Goal: Information Seeking & Learning: Learn about a topic

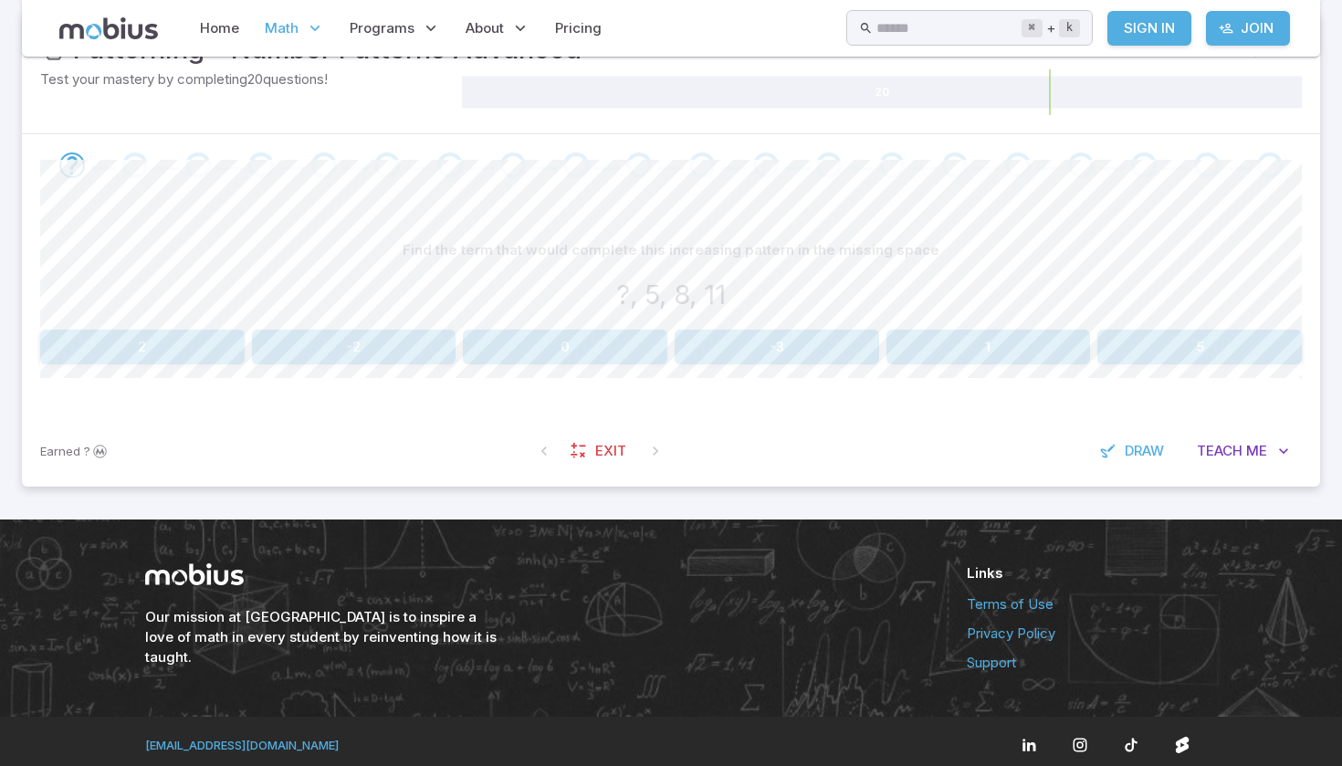
click at [188, 361] on button "2" at bounding box center [142, 346] width 204 height 35
click at [638, 345] on button "9" at bounding box center [565, 346] width 204 height 35
click at [356, 332] on button "23" at bounding box center [354, 346] width 204 height 35
click at [528, 356] on button "26" at bounding box center [565, 346] width 204 height 35
click at [783, 281] on div "14, 11, 8, ?" at bounding box center [670, 295] width 1261 height 40
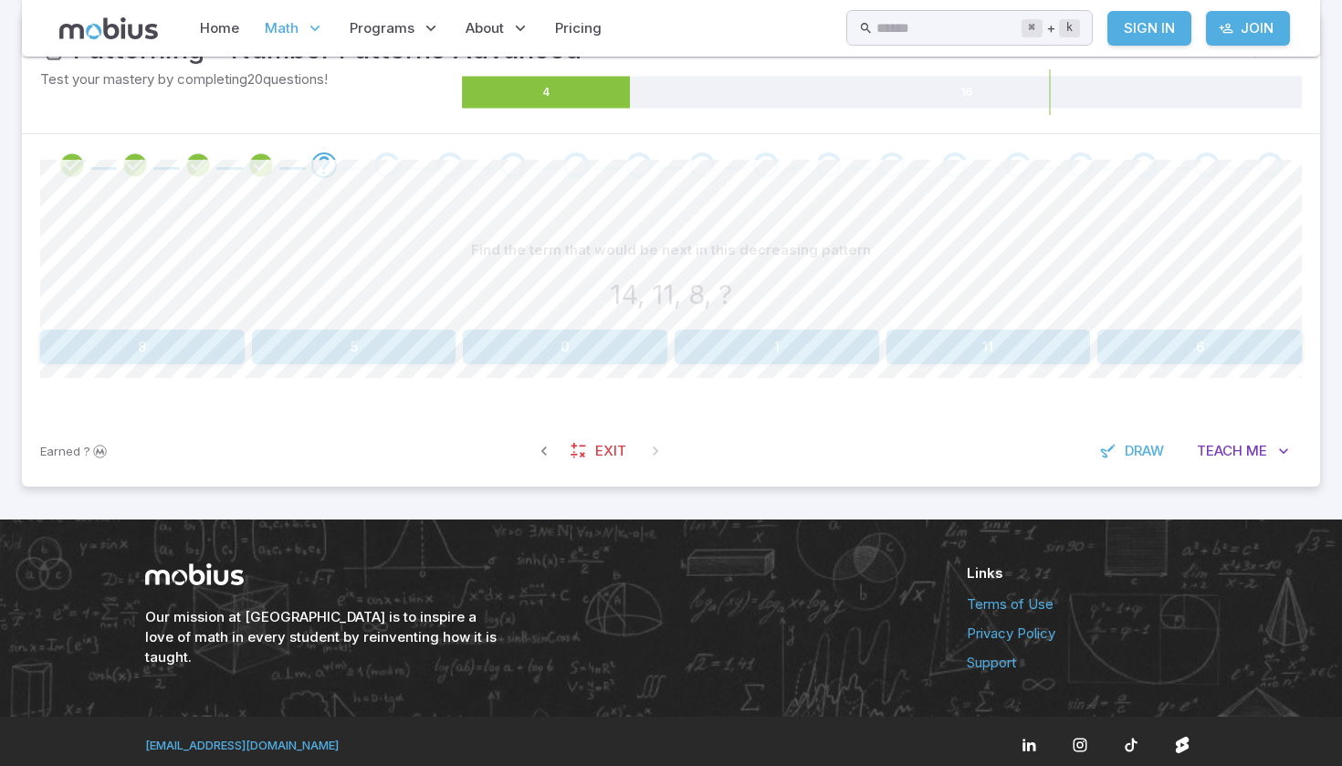
click at [426, 325] on div "Find the term that would be next in this decreasing pattern 14, 11, 8, ? 8 5 0 …" at bounding box center [670, 298] width 1261 height 131
click at [431, 336] on button "5" at bounding box center [354, 346] width 204 height 35
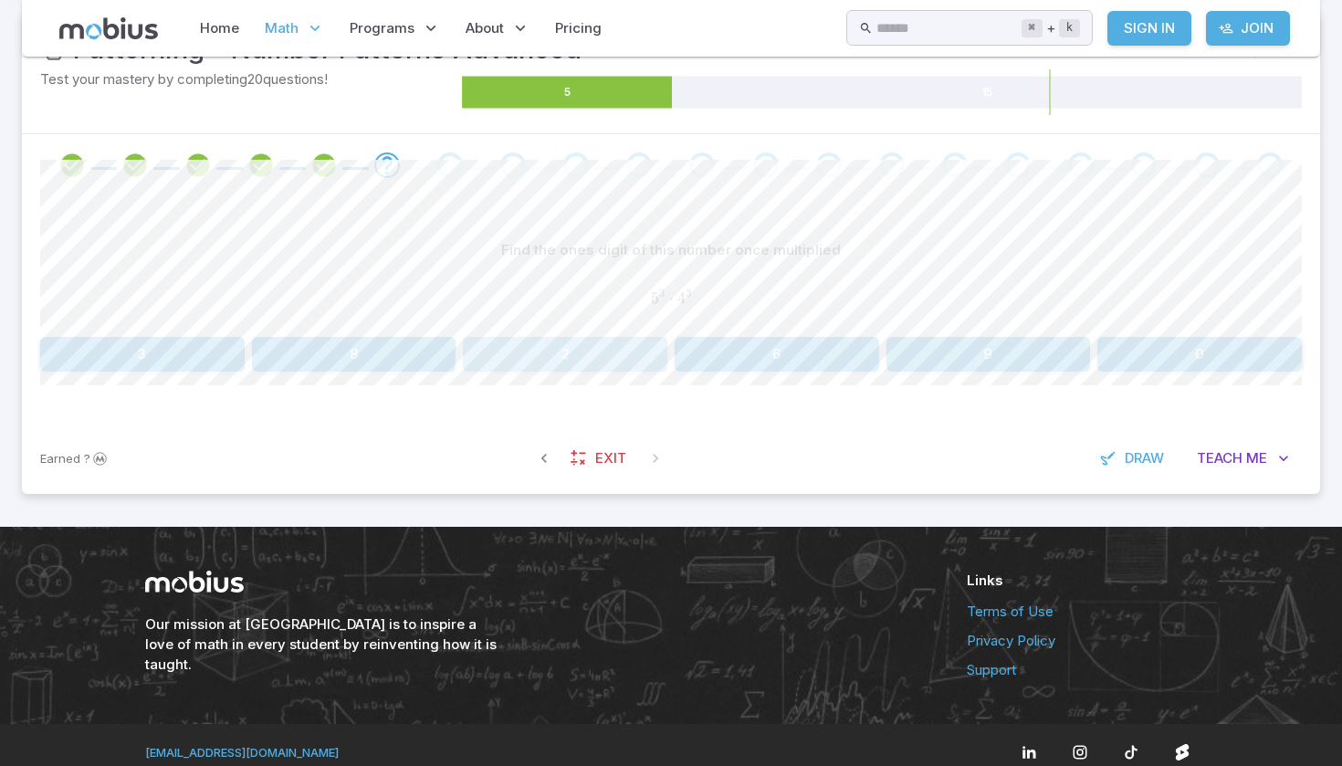
click at [587, 345] on button "2" at bounding box center [565, 354] width 204 height 35
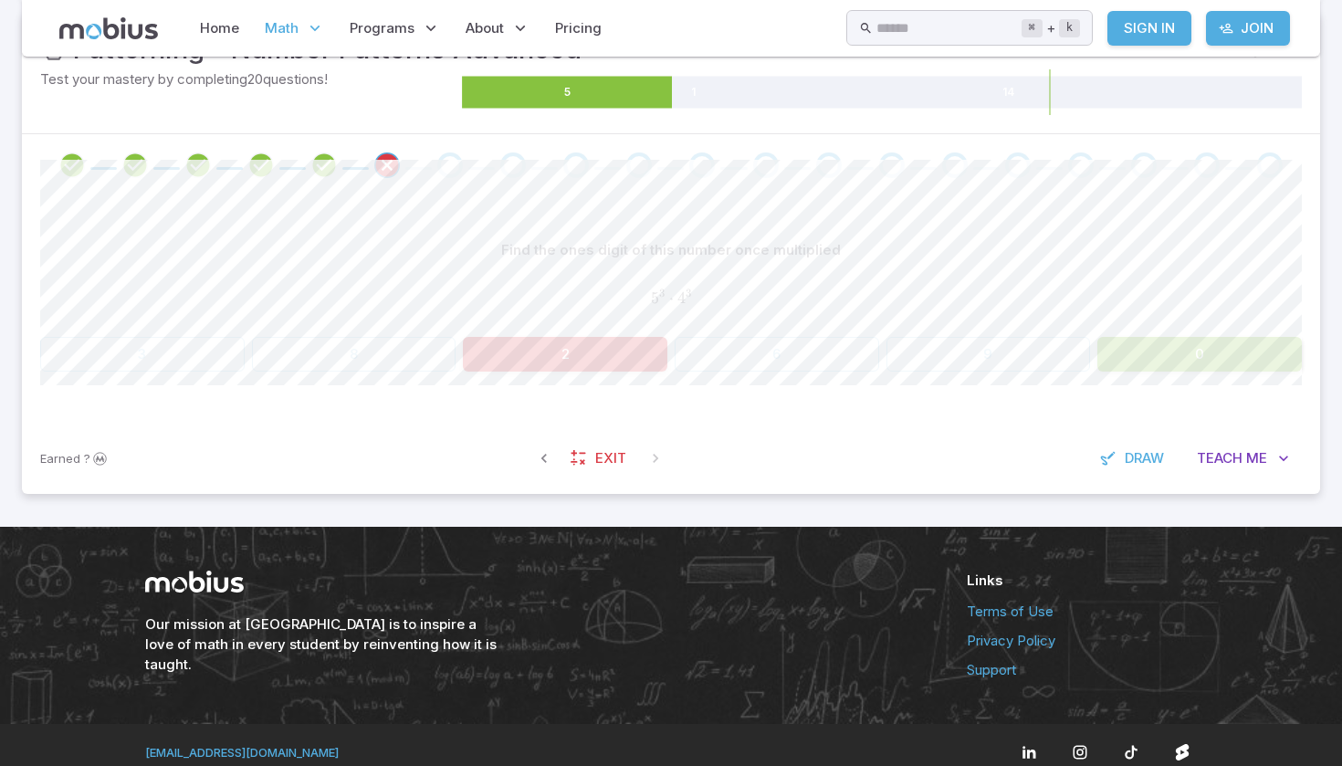
click at [1075, 288] on span "5 3 ⋅ 4 3" at bounding box center [670, 298] width 1261 height 20
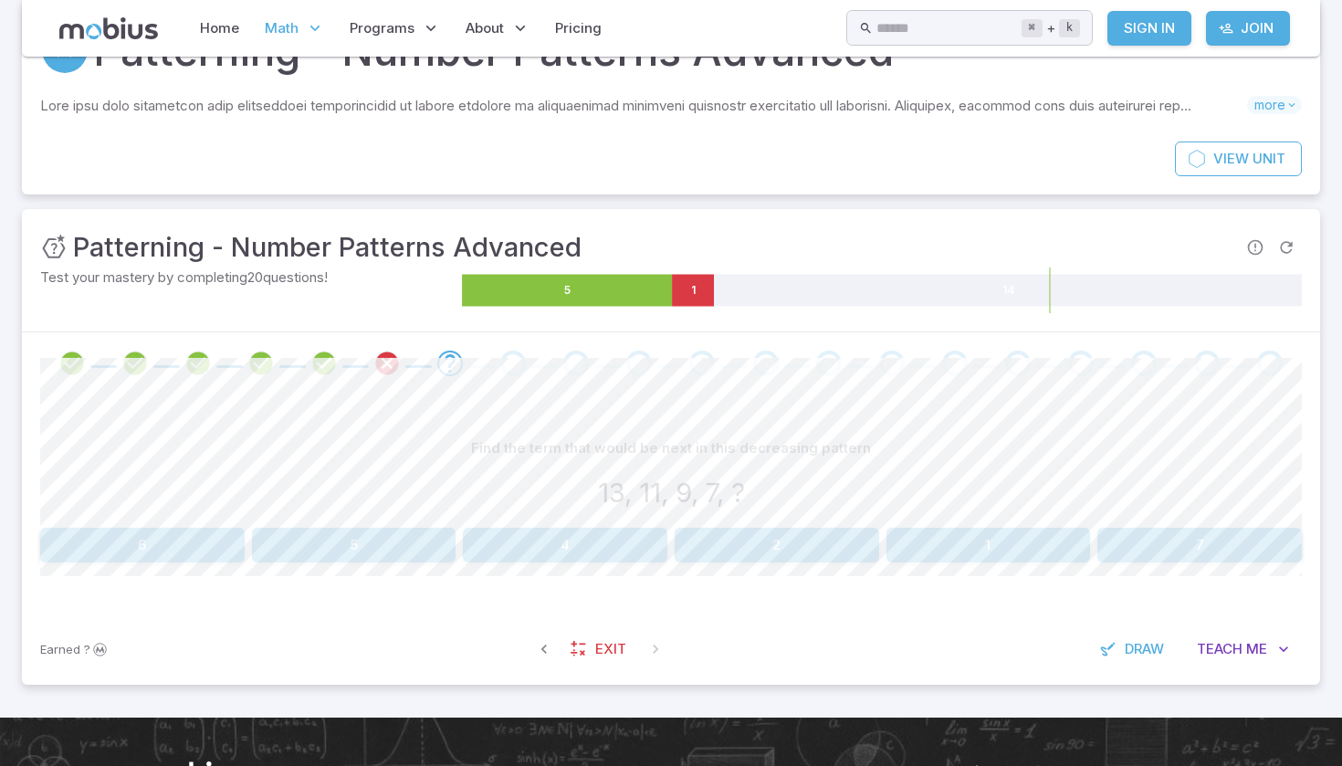
scroll to position [119, 0]
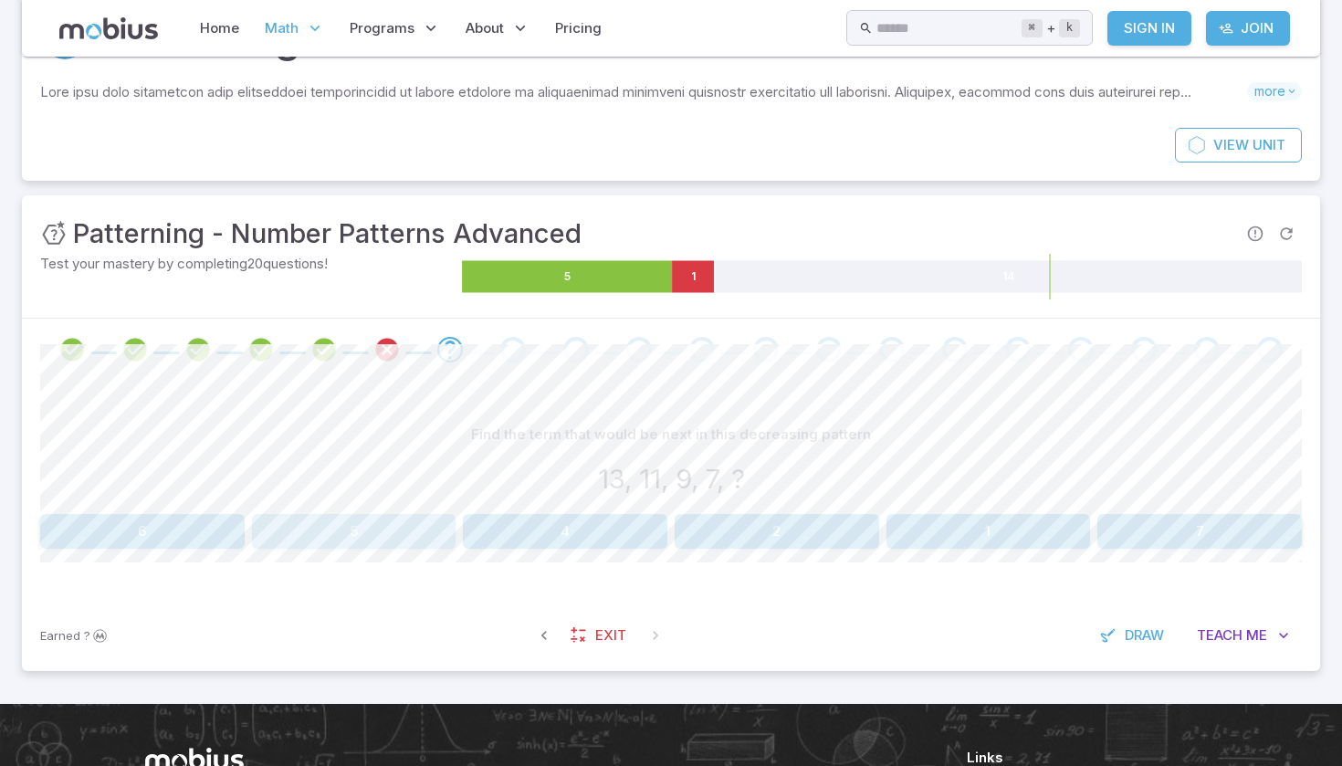
click at [399, 519] on button "5" at bounding box center [354, 531] width 204 height 35
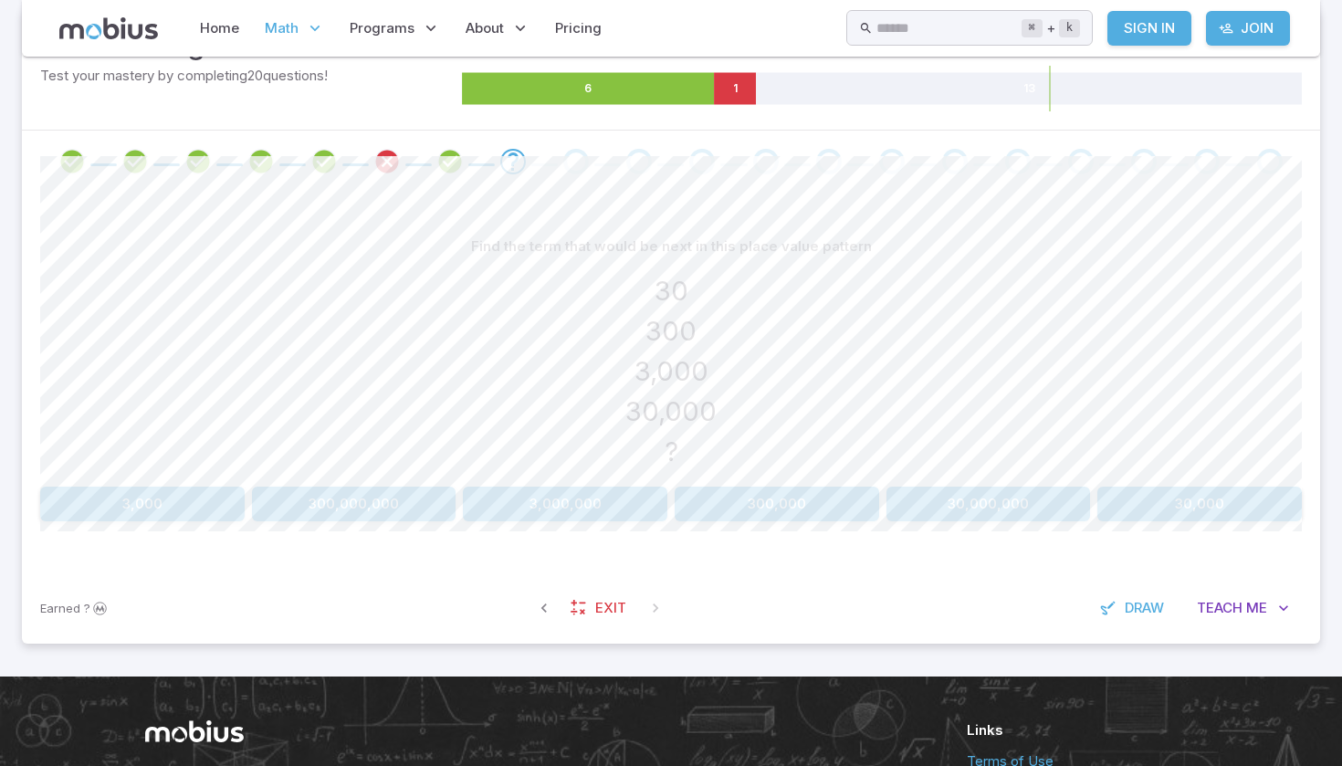
scroll to position [308, 0]
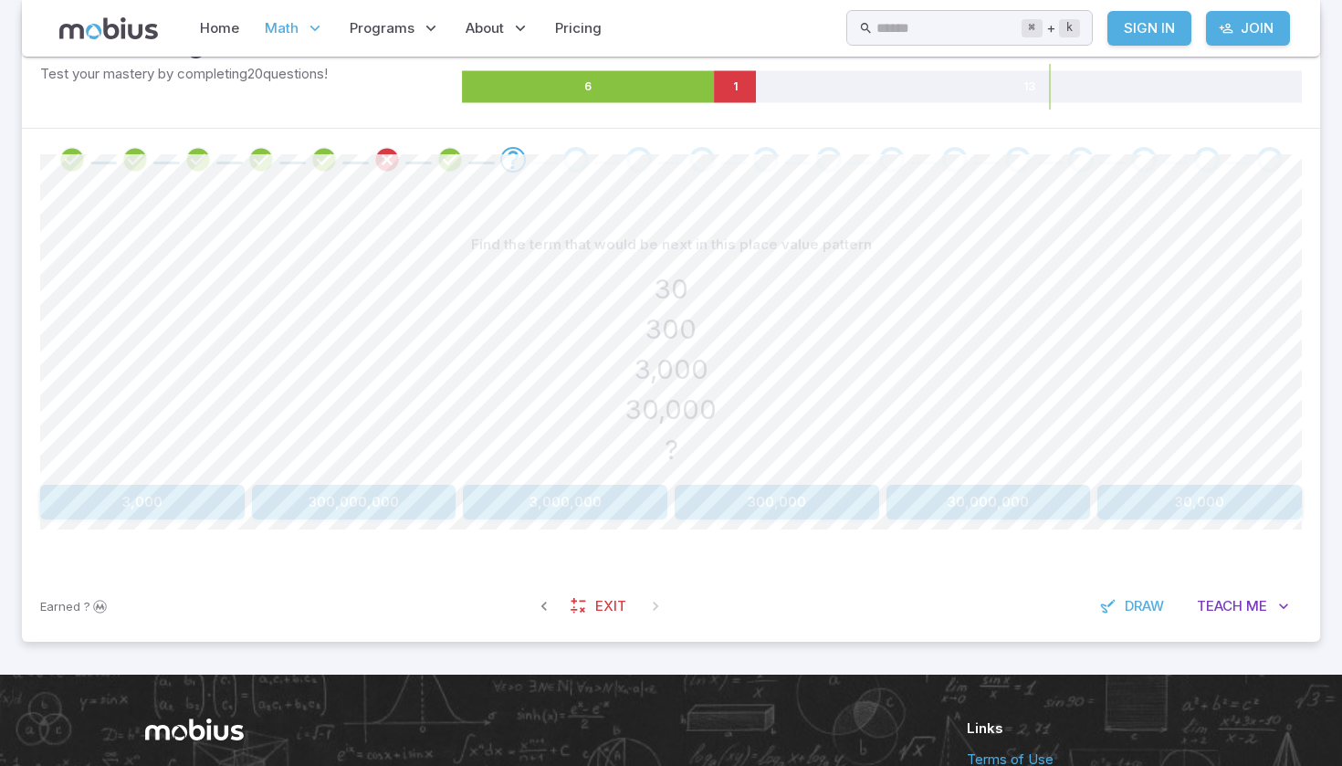
click at [804, 497] on button "300,000" at bounding box center [776, 502] width 204 height 35
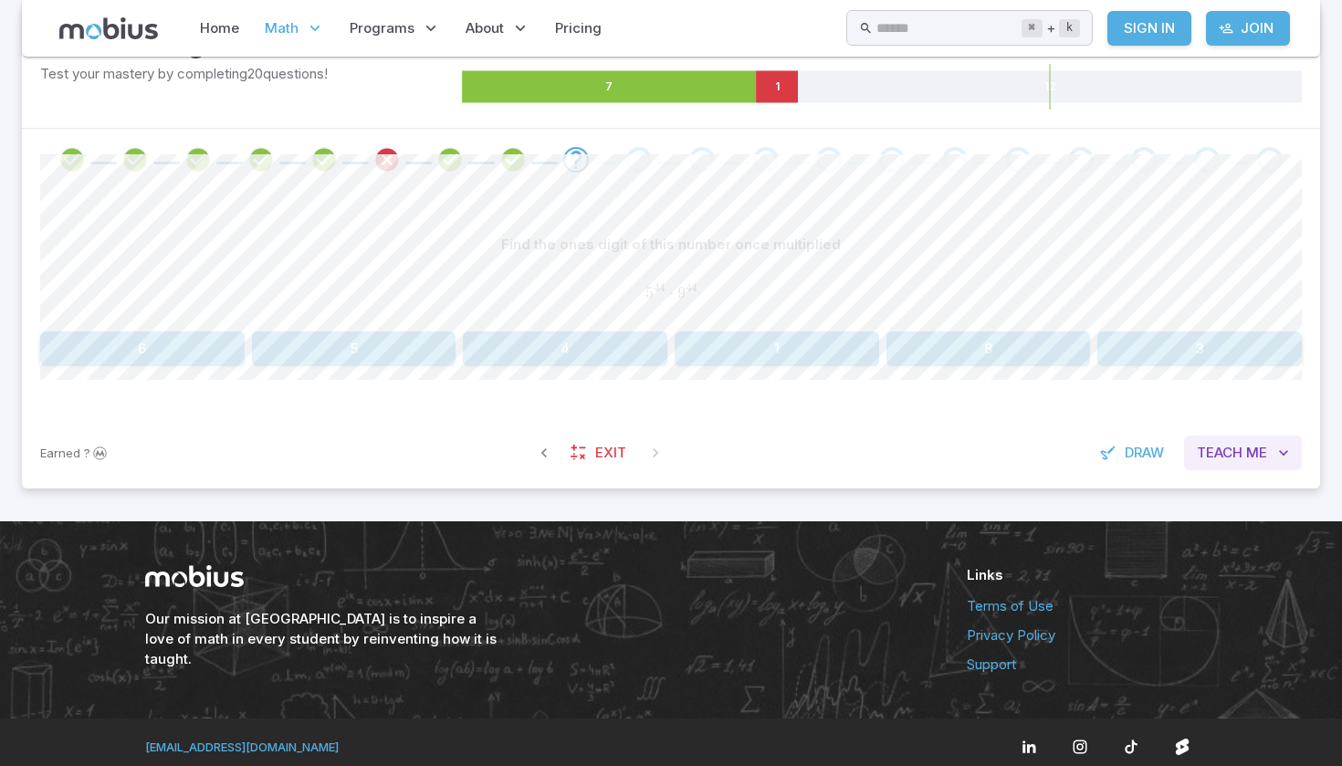
click at [1222, 455] on span "Teach" at bounding box center [1220, 453] width 46 height 20
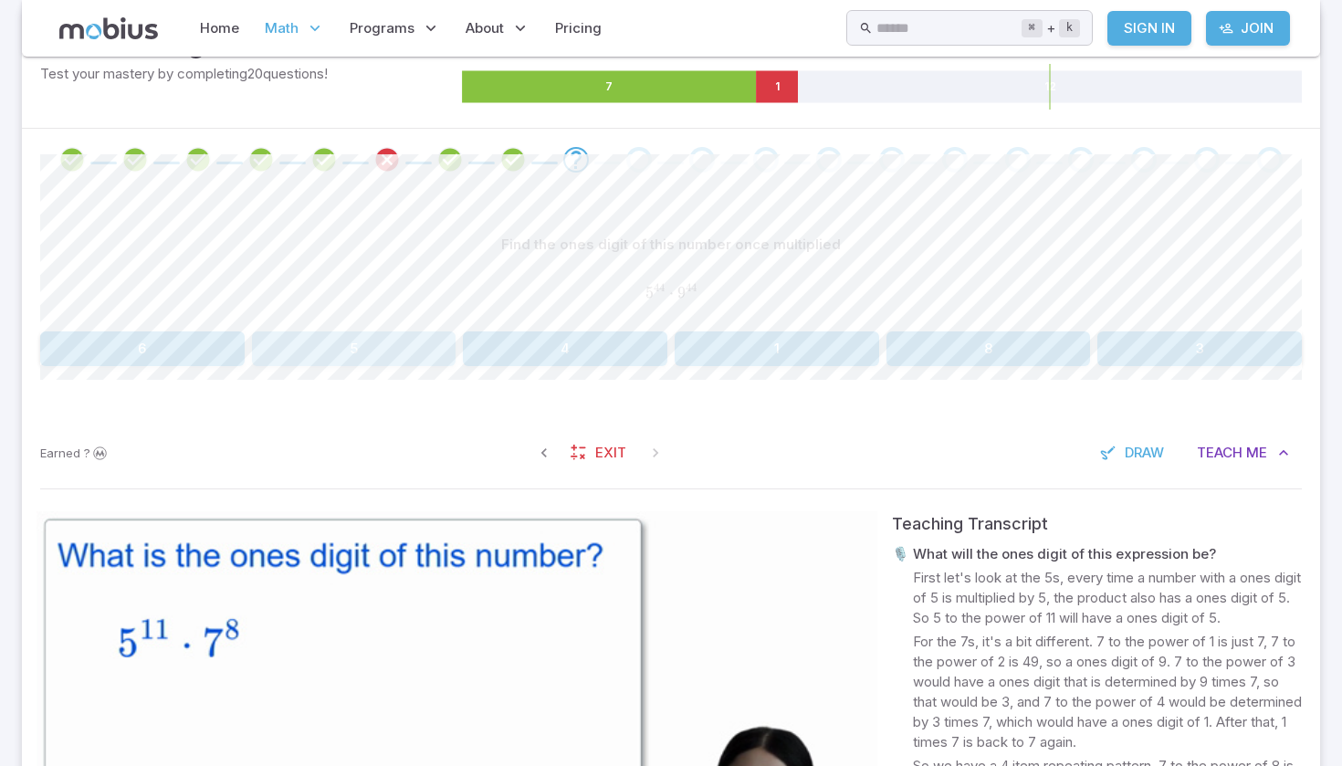
click at [413, 357] on button "5" at bounding box center [354, 348] width 204 height 35
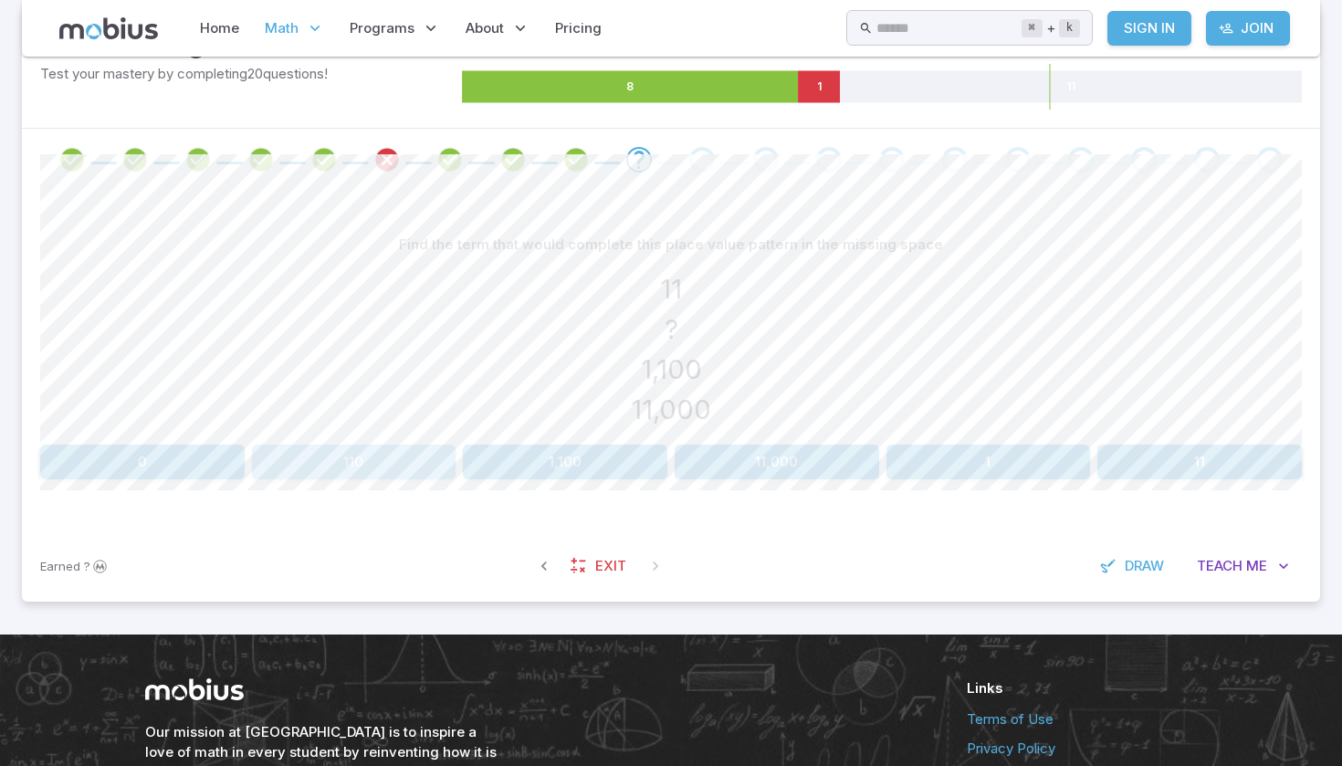
click at [408, 448] on button "110" at bounding box center [354, 461] width 204 height 35
